Goal: Navigation & Orientation: Understand site structure

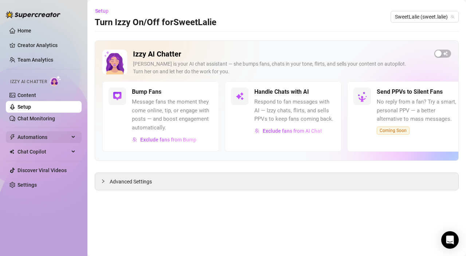
click at [31, 136] on span "Automations" at bounding box center [43, 137] width 52 height 12
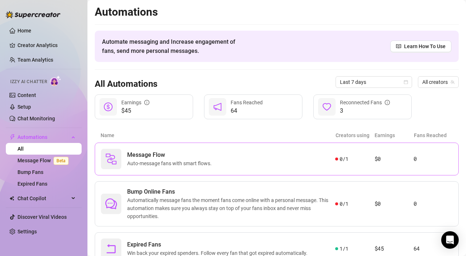
click at [148, 160] on span "Auto-message fans with smart flows." at bounding box center [170, 163] width 87 height 8
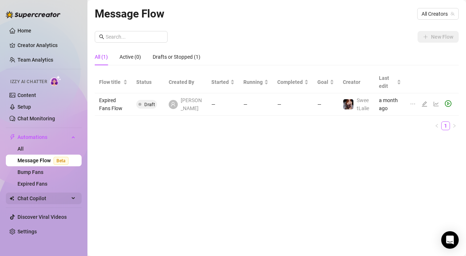
click at [47, 196] on span "Chat Copilot" at bounding box center [43, 198] width 52 height 12
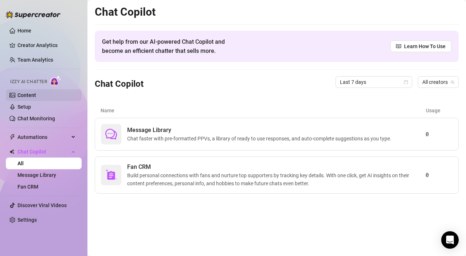
click at [36, 92] on link "Content" at bounding box center [26, 95] width 19 height 6
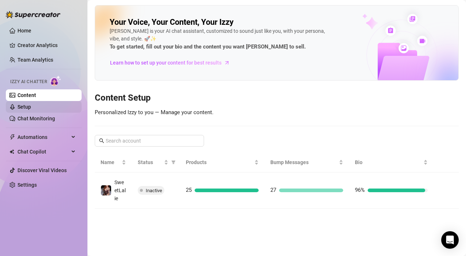
click at [31, 104] on link "Setup" at bounding box center [23, 107] width 13 height 6
